Goal: Task Accomplishment & Management: Use online tool/utility

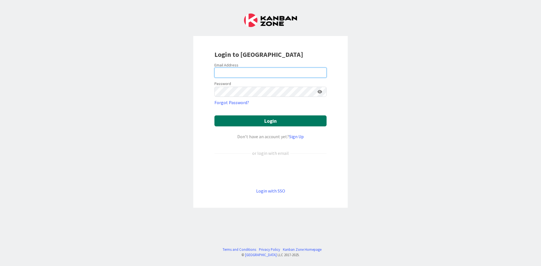
type input "[PERSON_NAME][EMAIL_ADDRESS][DOMAIN_NAME]"
click at [300, 121] on button "Login" at bounding box center [270, 120] width 112 height 11
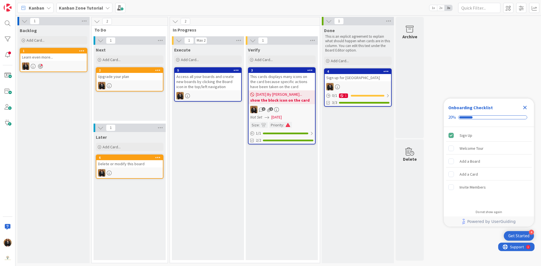
click at [106, 7] on icon at bounding box center [107, 8] width 5 height 5
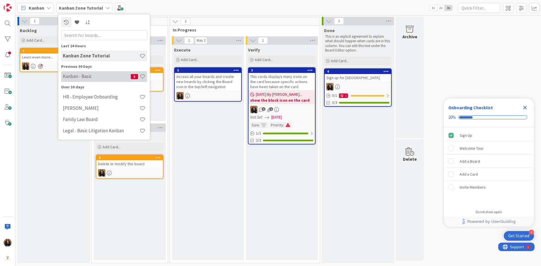
click at [96, 76] on h4 "Kanban - Basic" at bounding box center [97, 76] width 68 height 6
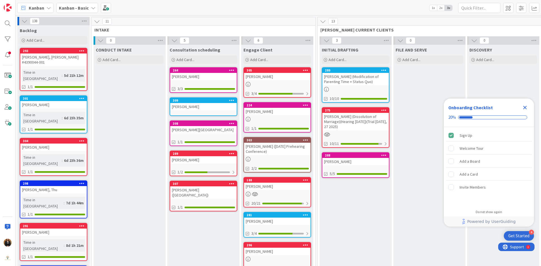
click at [525, 108] on icon "Close Checklist" at bounding box center [525, 108] width 4 height 4
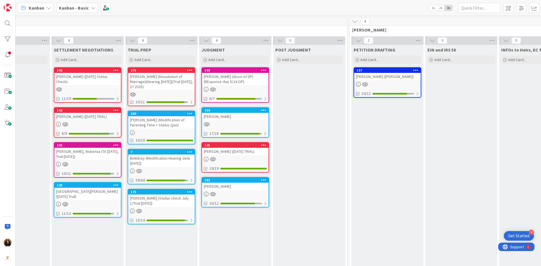
scroll to position [0, 473]
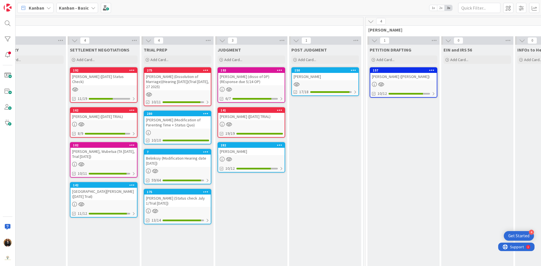
click at [311, 76] on div "[PERSON_NAME]" at bounding box center [325, 76] width 66 height 7
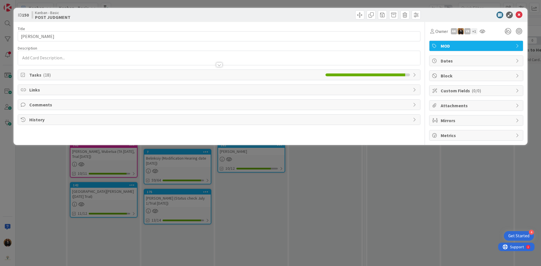
click at [54, 57] on div at bounding box center [219, 58] width 402 height 14
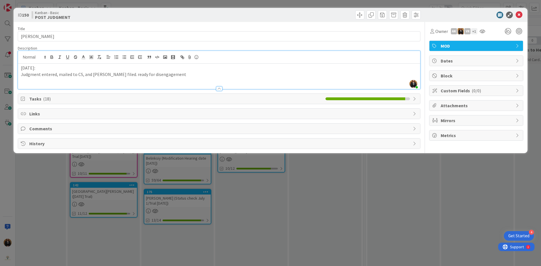
click at [78, 97] on span "Tasks ( 18 )" at bounding box center [175, 98] width 293 height 7
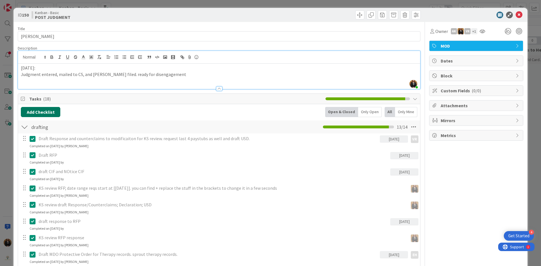
click at [52, 112] on button "Add Checklist" at bounding box center [40, 112] width 39 height 10
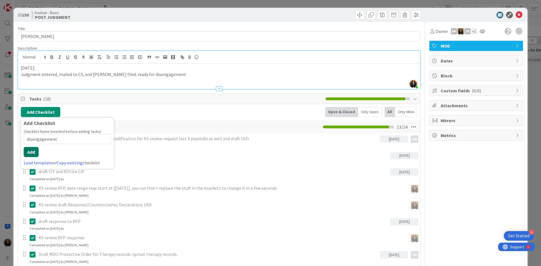
type input "disengagement"
click at [28, 152] on button "Add" at bounding box center [31, 152] width 15 height 10
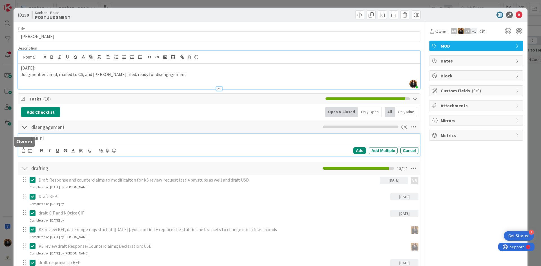
click at [24, 151] on icon at bounding box center [24, 150] width 4 height 4
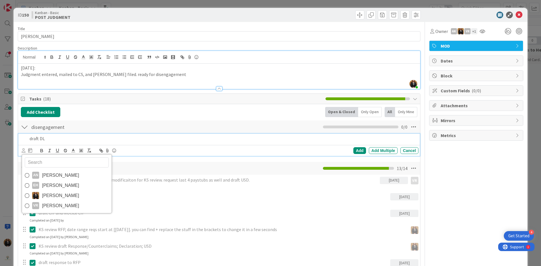
drag, startPoint x: 52, startPoint y: 176, endPoint x: 48, endPoint y: 170, distance: 7.4
click at [52, 176] on span "[PERSON_NAME]" at bounding box center [60, 175] width 37 height 8
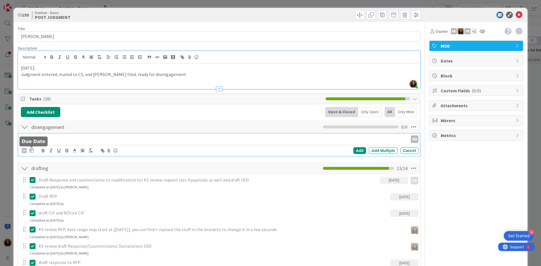
click at [30, 150] on icon at bounding box center [32, 150] width 4 height 5
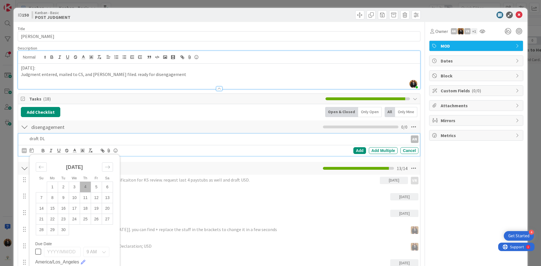
click at [87, 186] on td "4" at bounding box center [85, 187] width 11 height 11
click at [355, 148] on div "Add" at bounding box center [359, 150] width 13 height 7
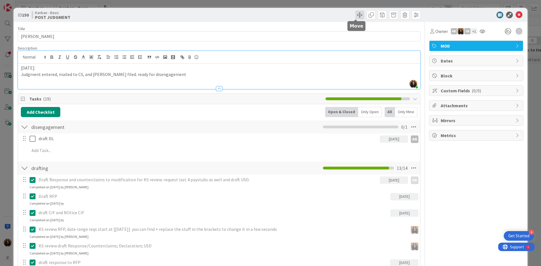
click at [355, 16] on span at bounding box center [359, 14] width 9 height 9
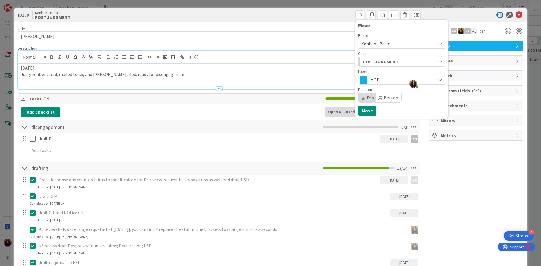
click at [400, 61] on div "POST JUDGMENT" at bounding box center [398, 61] width 74 height 9
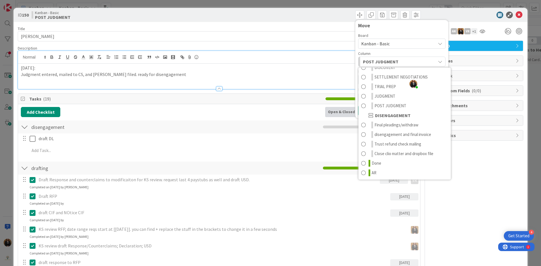
scroll to position [304, 0]
click at [395, 137] on span "disengagement and final invoice" at bounding box center [402, 134] width 57 height 7
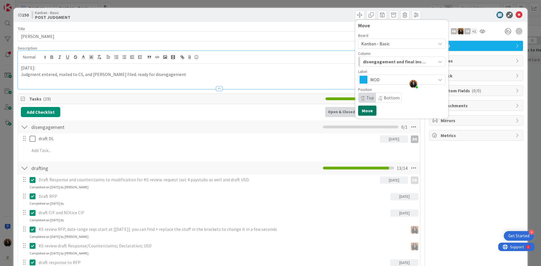
click at [362, 110] on button "Move" at bounding box center [367, 111] width 18 height 10
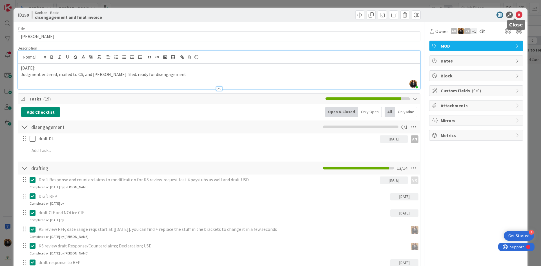
click at [517, 13] on icon at bounding box center [518, 15] width 7 height 7
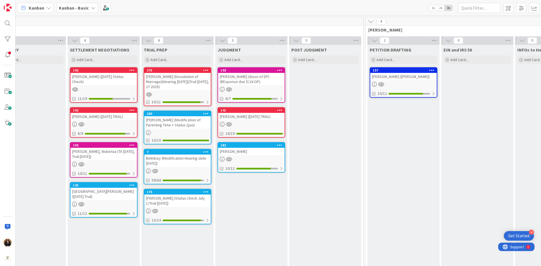
click at [237, 150] on div "[PERSON_NAME]" at bounding box center [251, 151] width 66 height 7
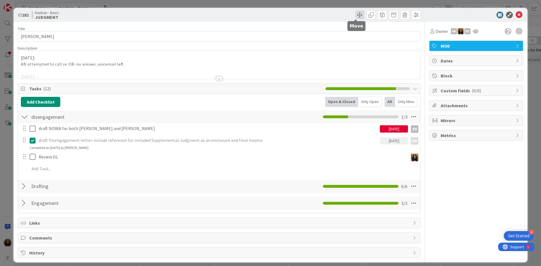
click at [357, 16] on span at bounding box center [359, 14] width 9 height 9
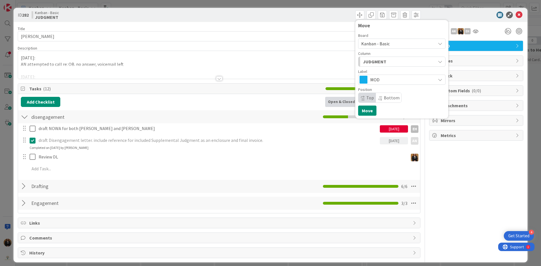
click at [388, 63] on div "JUDGMENT" at bounding box center [398, 61] width 74 height 9
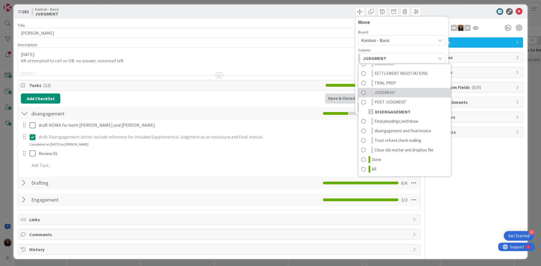
scroll to position [4, 0]
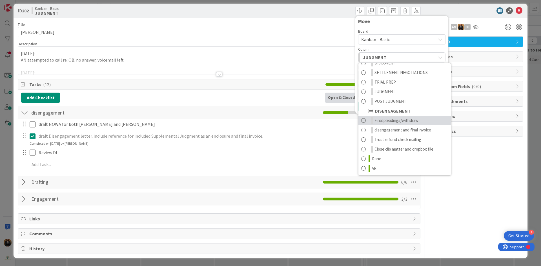
click at [388, 118] on span "Final pleadings/withdraw" at bounding box center [396, 120] width 44 height 7
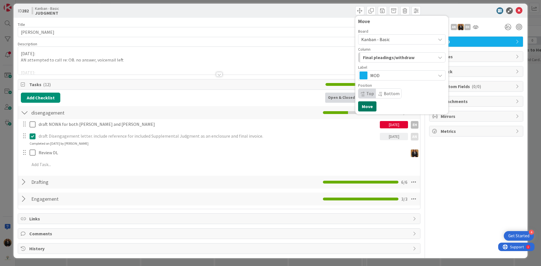
click at [363, 104] on button "Move" at bounding box center [367, 106] width 18 height 10
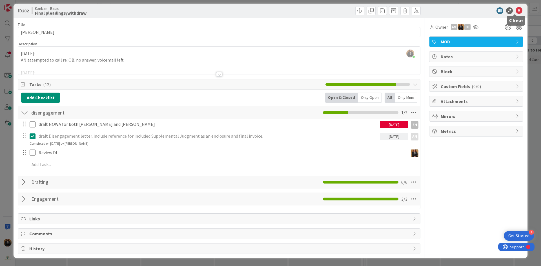
click at [515, 10] on icon at bounding box center [518, 10] width 7 height 7
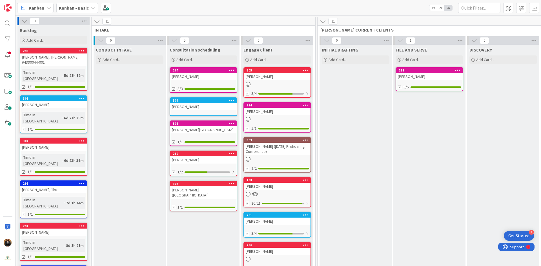
click at [262, 79] on div "[PERSON_NAME]" at bounding box center [277, 76] width 66 height 7
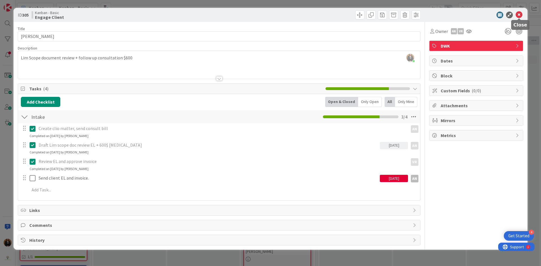
click at [516, 14] on icon at bounding box center [518, 15] width 7 height 7
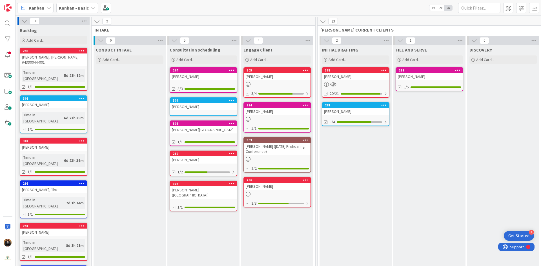
click at [26, 22] on icon at bounding box center [24, 21] width 6 height 6
